Goal: Task Accomplishment & Management: Manage account settings

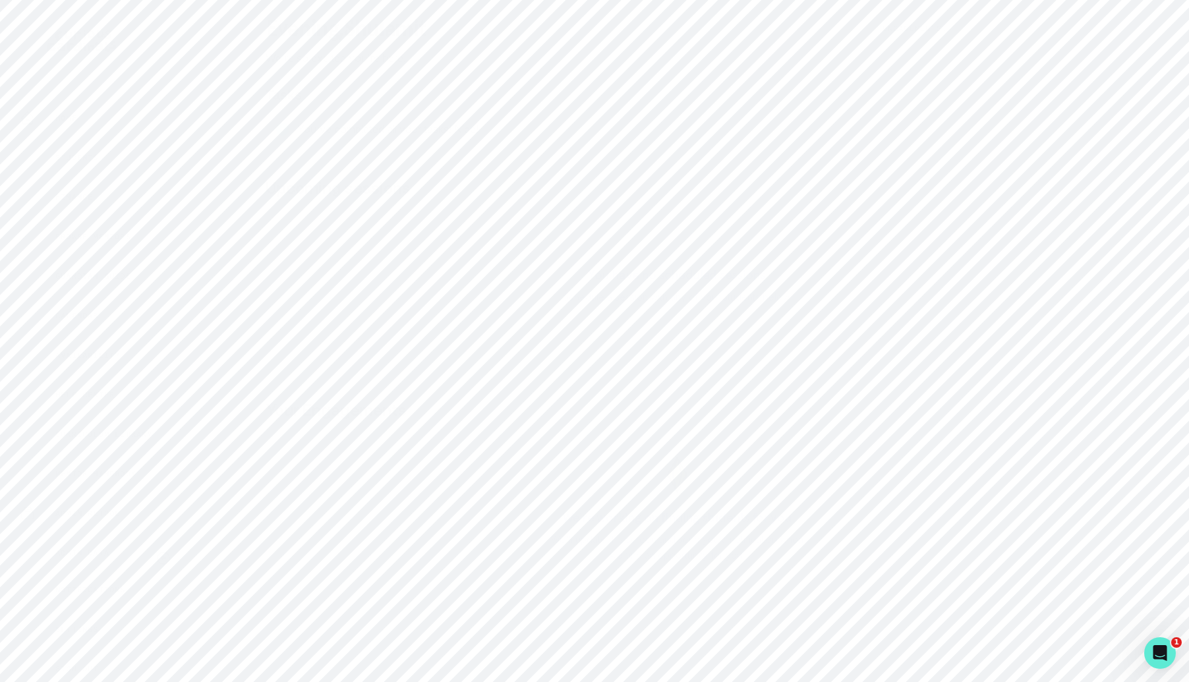
scroll to position [127, 0]
click at [121, 429] on div "Admin Data" at bounding box center [91, 427] width 142 height 16
click at [121, 464] on div "Matching" at bounding box center [91, 466] width 142 height 16
click at [475, 140] on input at bounding box center [677, 145] width 800 height 26
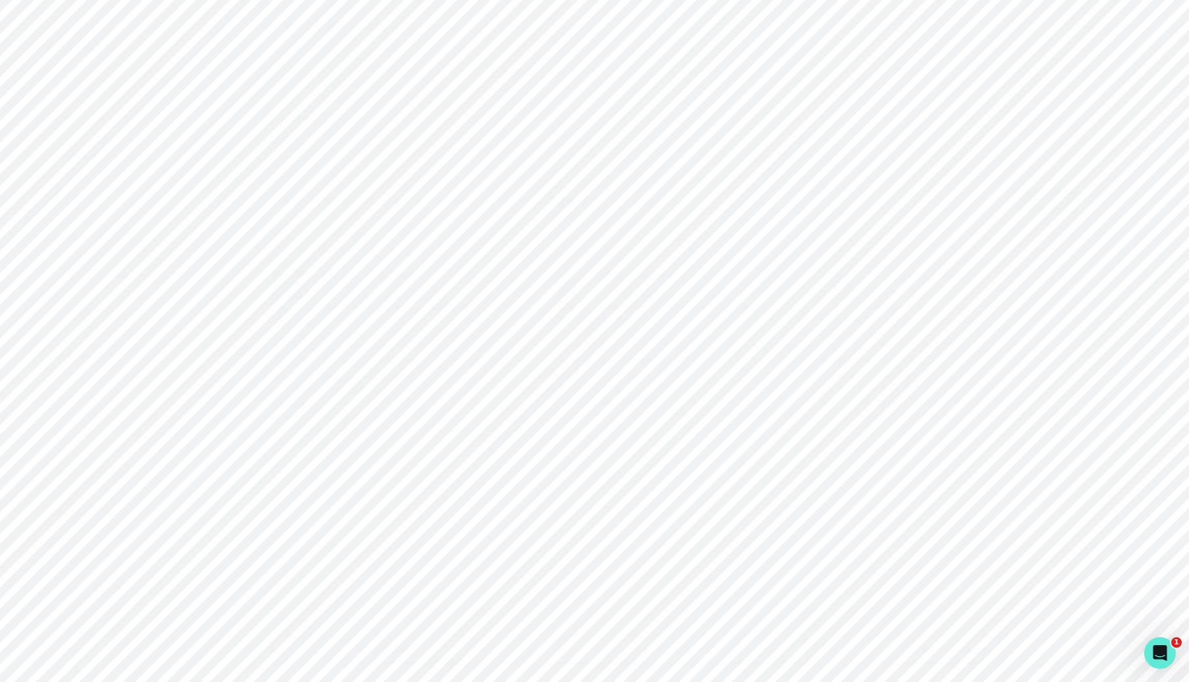
type input "[PERSON_NAME]"
click at [295, 171] on span "[PERSON_NAME]" at bounding box center [315, 172] width 76 height 12
click at [125, 414] on button "Admin Data" at bounding box center [81, 426] width 162 height 26
click at [380, 140] on input "Search user by name or email" at bounding box center [677, 135] width 982 height 33
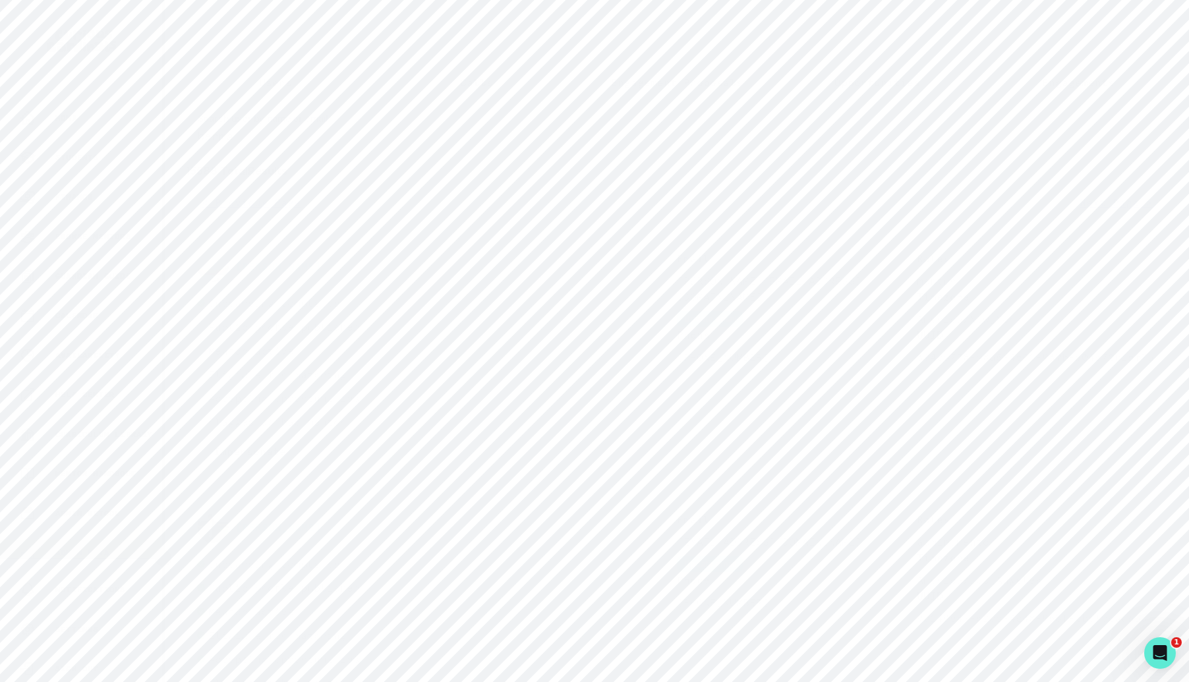
type input "[PERSON_NAME]"
click at [247, 146] on input "[PERSON_NAME]" at bounding box center [677, 135] width 982 height 33
type input "kaius"
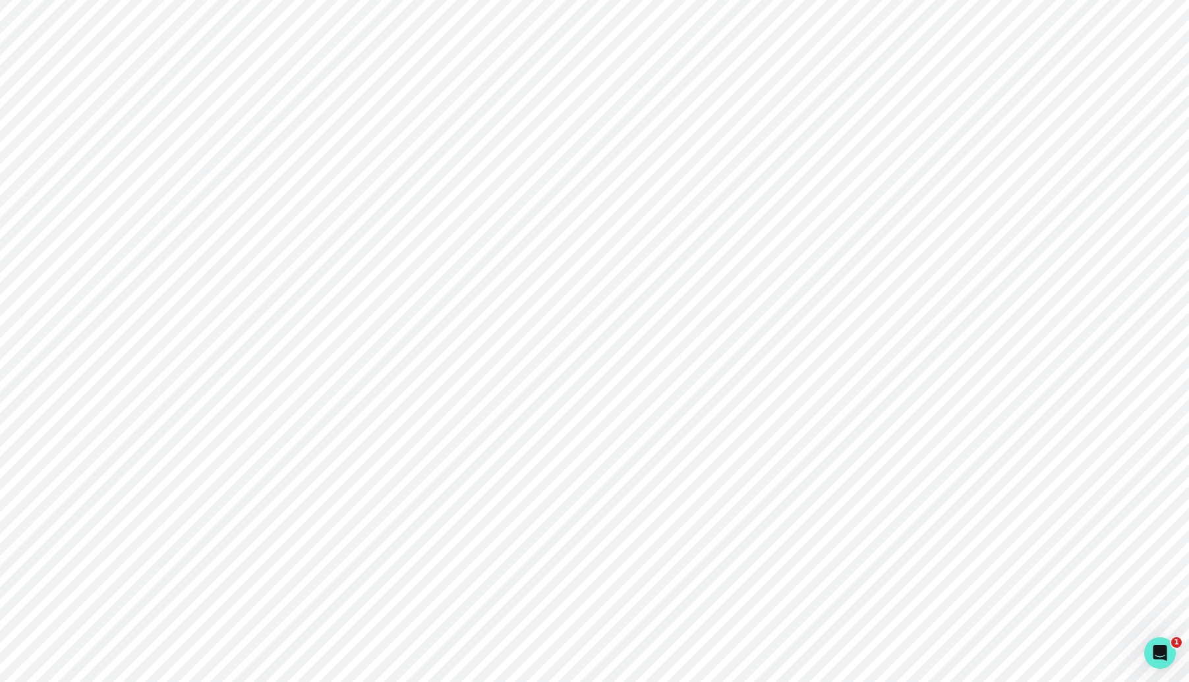
click at [737, 311] on button "Update email" at bounding box center [710, 319] width 66 height 16
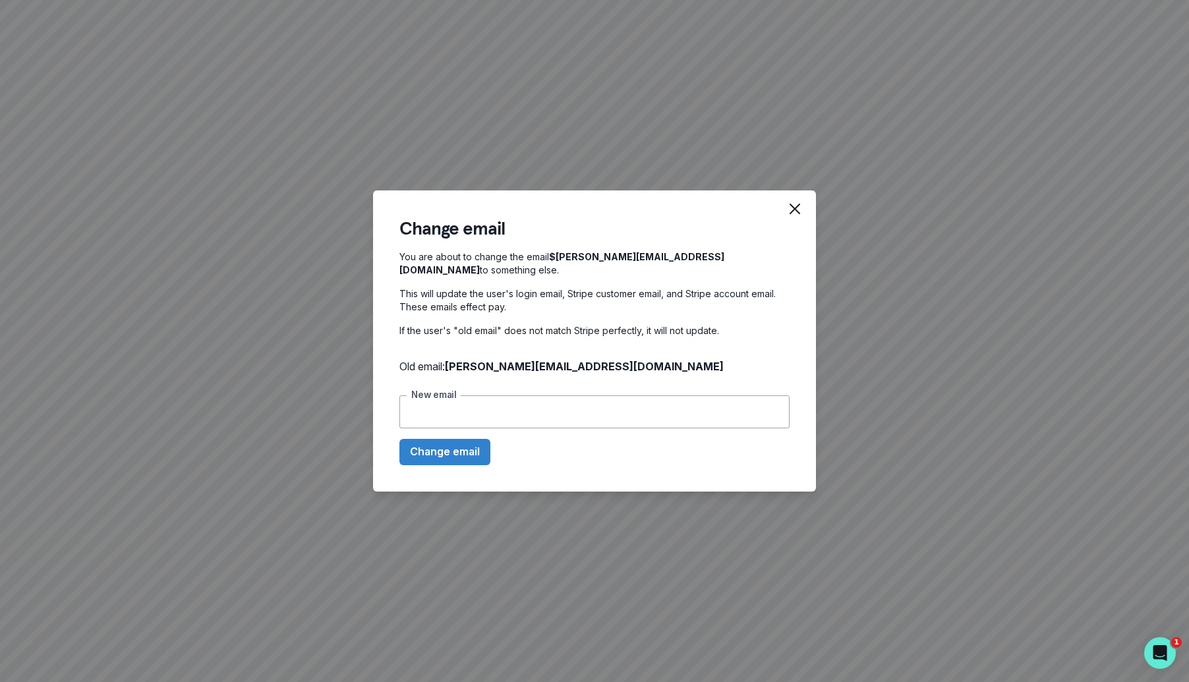
click at [618, 405] on input "New email" at bounding box center [594, 412] width 390 height 33
paste input "[EMAIL_ADDRESS][DOMAIN_NAME]"
click at [463, 447] on button "Change email" at bounding box center [444, 452] width 91 height 26
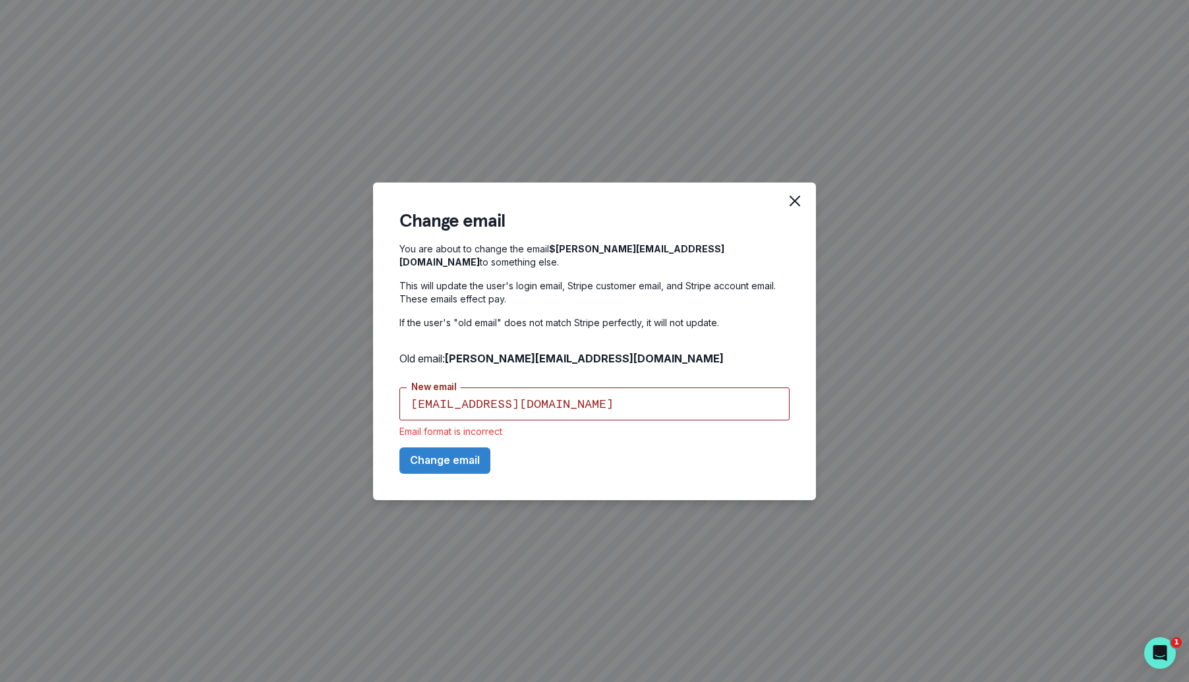
click at [416, 392] on input "[EMAIL_ADDRESS][DOMAIN_NAME]" at bounding box center [594, 404] width 390 height 33
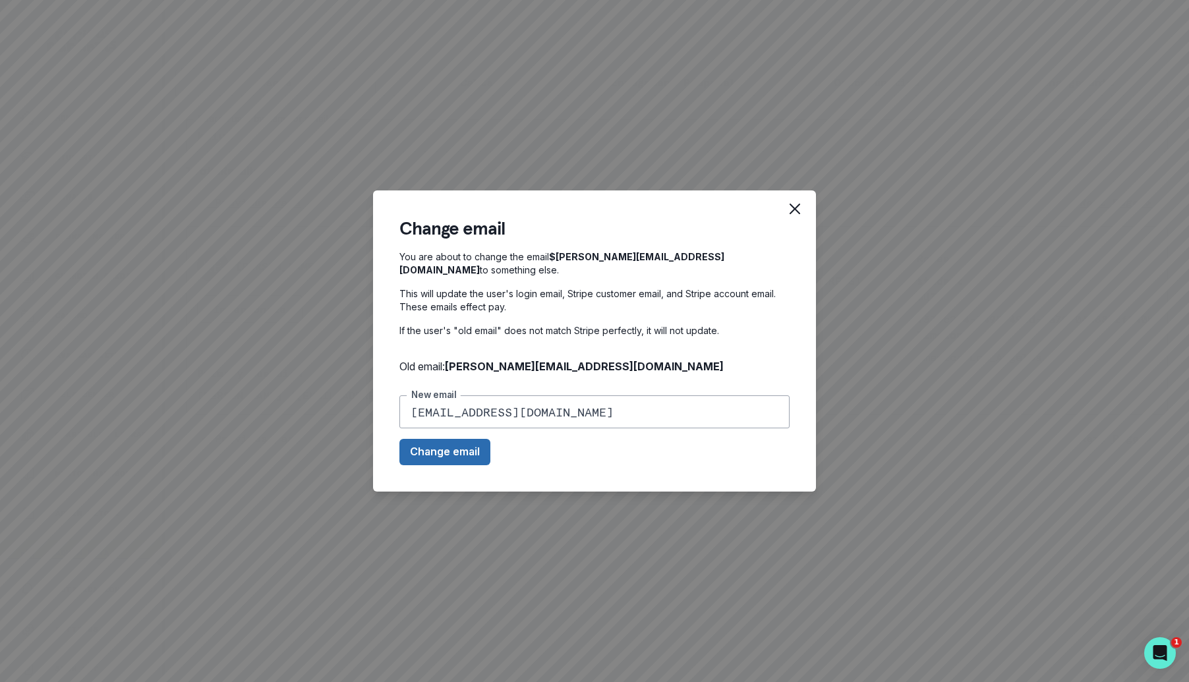
type input "[EMAIL_ADDRESS][DOMAIN_NAME]"
click at [445, 442] on button "Change email" at bounding box center [444, 452] width 91 height 26
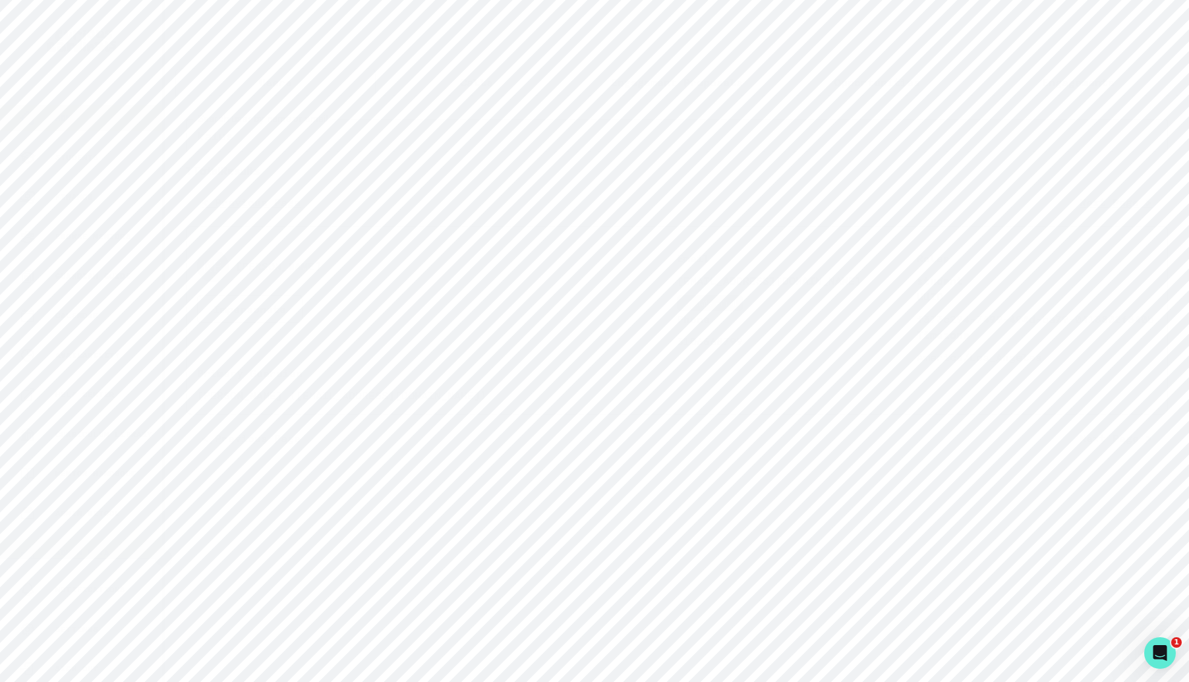
click at [131, 124] on div "Home" at bounding box center [91, 118] width 142 height 16
